Goal: Information Seeking & Learning: Learn about a topic

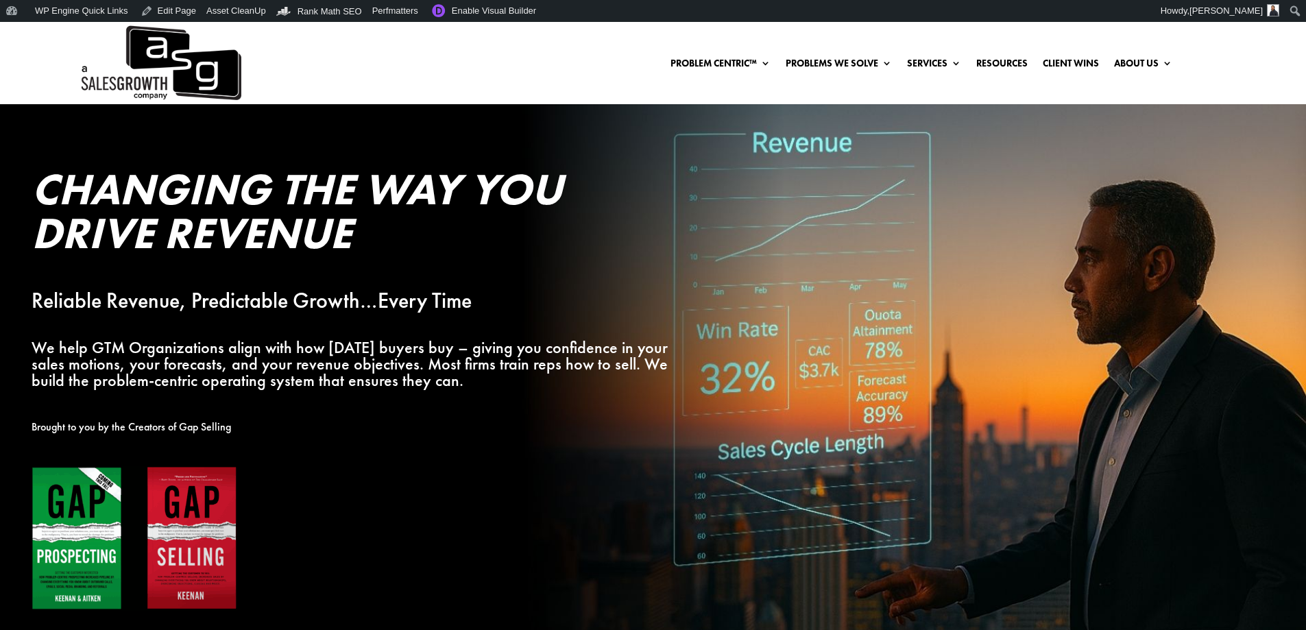
click at [1000, 53] on ul "Problem Centric™ Problem Centric™ OS Problem Identification Chart Gap Selling T…" at bounding box center [921, 63] width 517 height 21
click at [998, 60] on link "Resources" at bounding box center [1001, 65] width 51 height 15
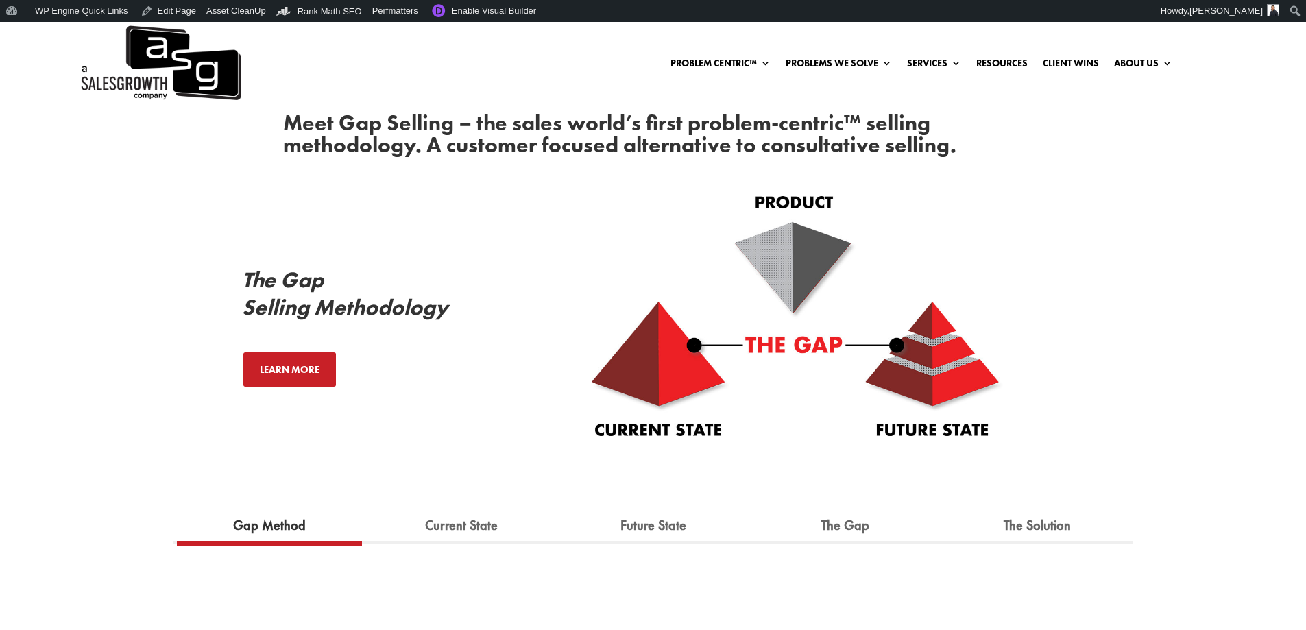
scroll to position [686, 0]
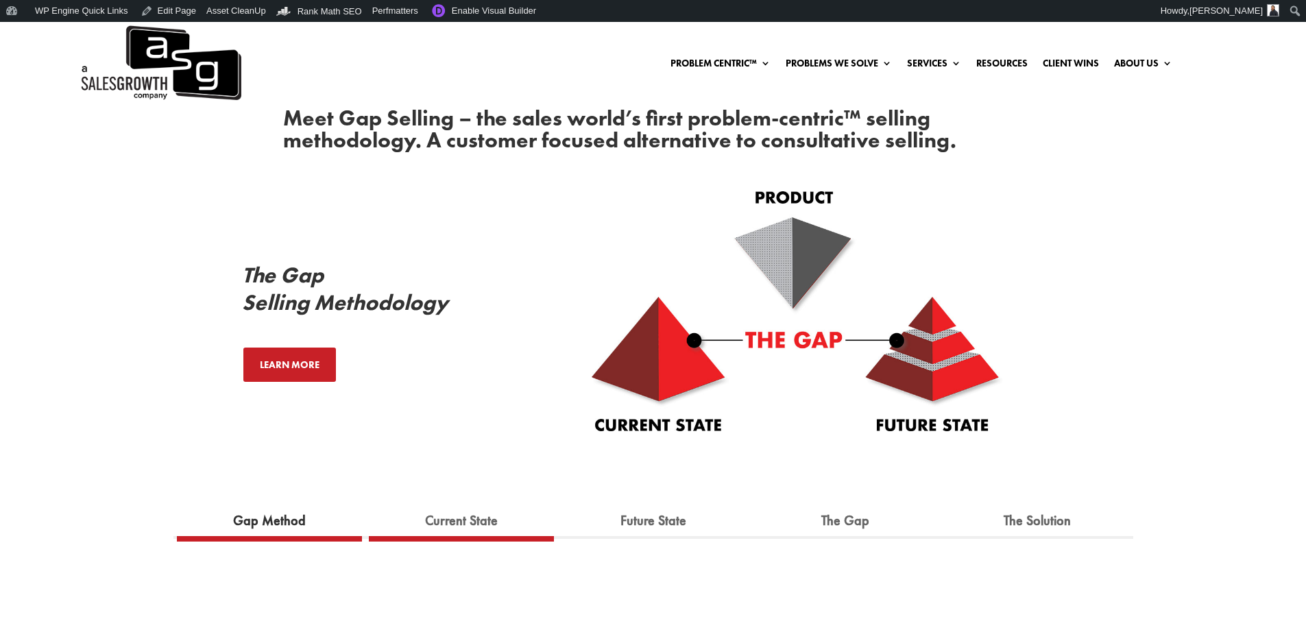
click at [461, 511] on link "Current State" at bounding box center [461, 521] width 93 height 30
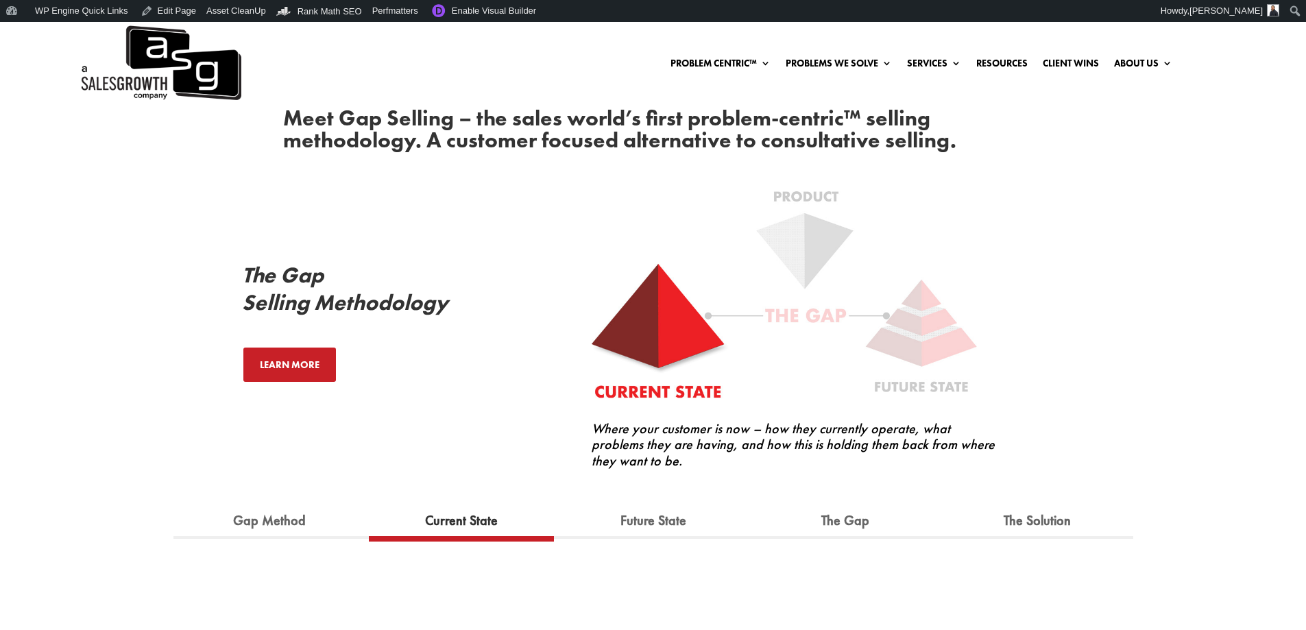
click at [1197, 325] on div "Meet Gap Selling – the sales world’s first problem-centric™ selling methodology…" at bounding box center [653, 306] width 1306 height 545
click at [240, 512] on link "Gap Method" at bounding box center [269, 521] width 93 height 30
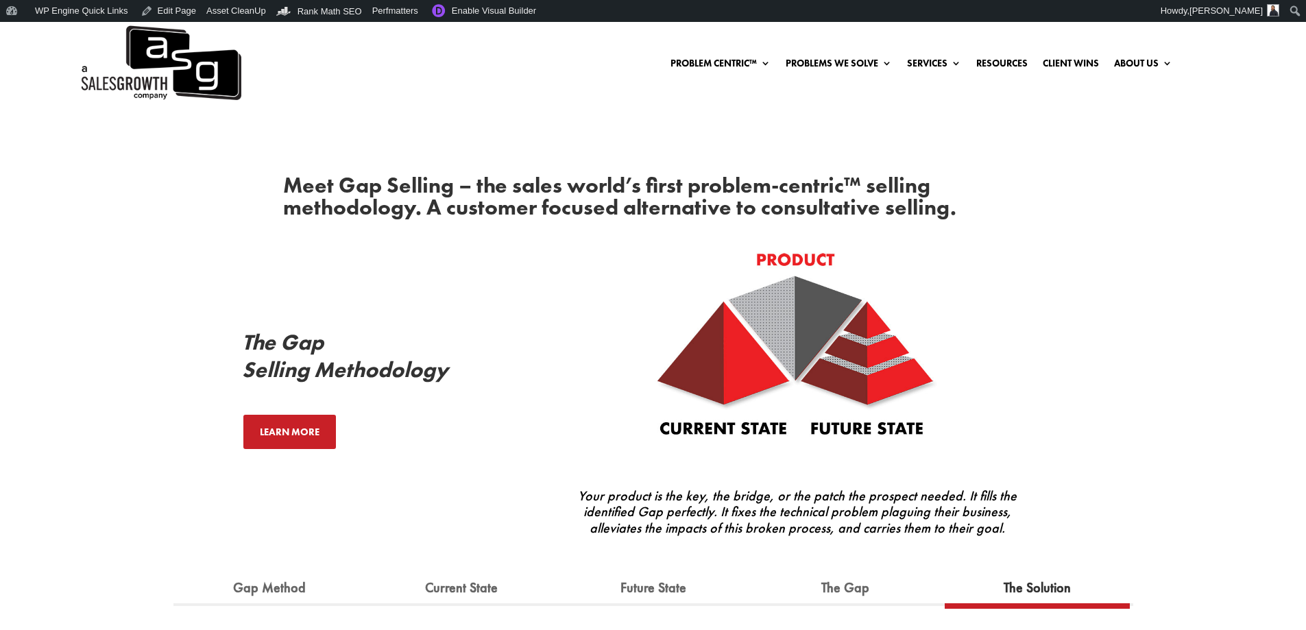
scroll to position [617, 0]
